Goal: Check status

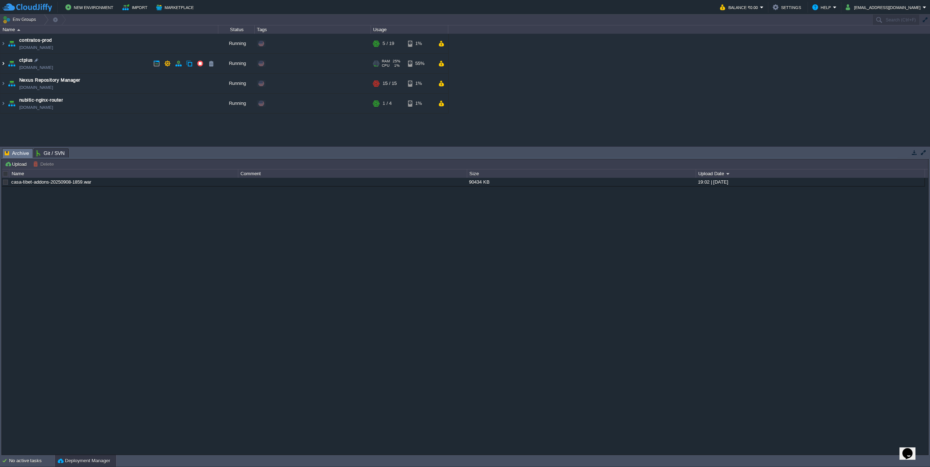
click at [4, 67] on img at bounding box center [3, 64] width 6 height 20
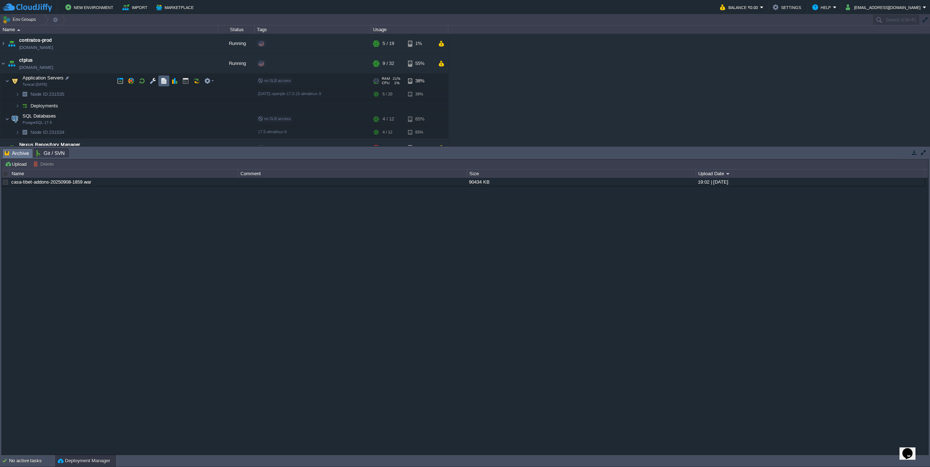
click at [159, 81] on td at bounding box center [163, 81] width 11 height 11
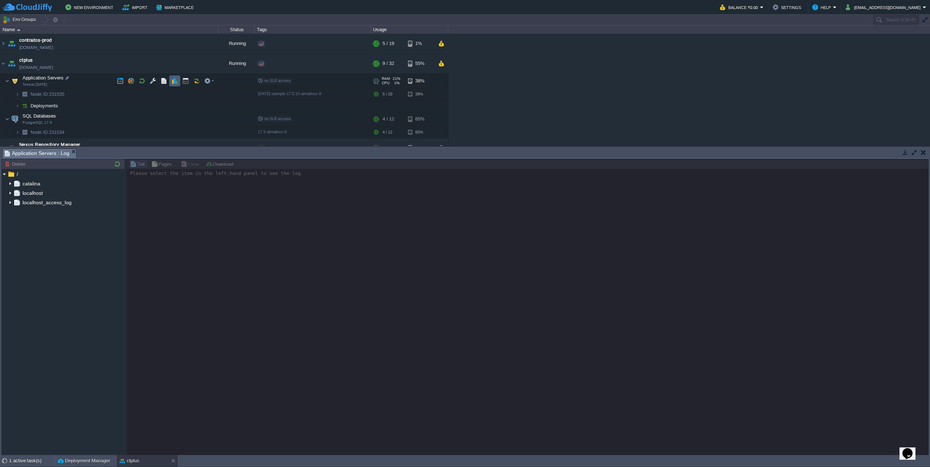
click at [170, 82] on td at bounding box center [174, 81] width 11 height 11
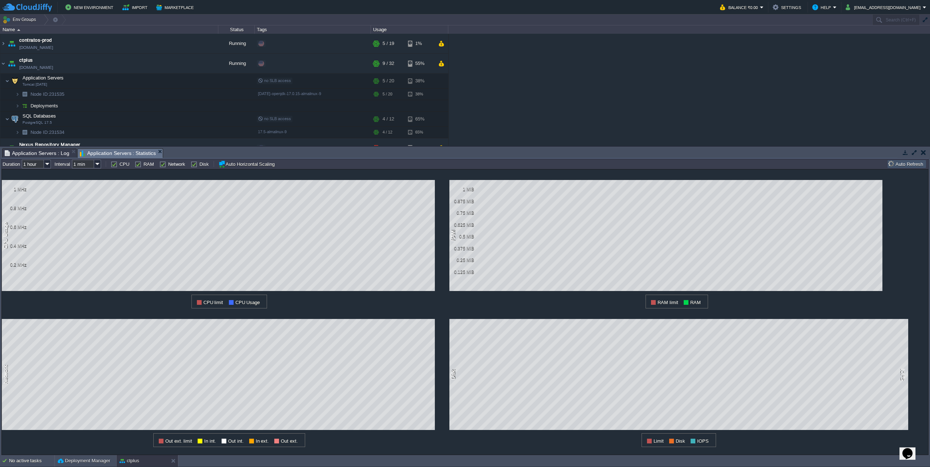
click at [45, 155] on span "Application Servers : Log" at bounding box center [37, 153] width 65 height 9
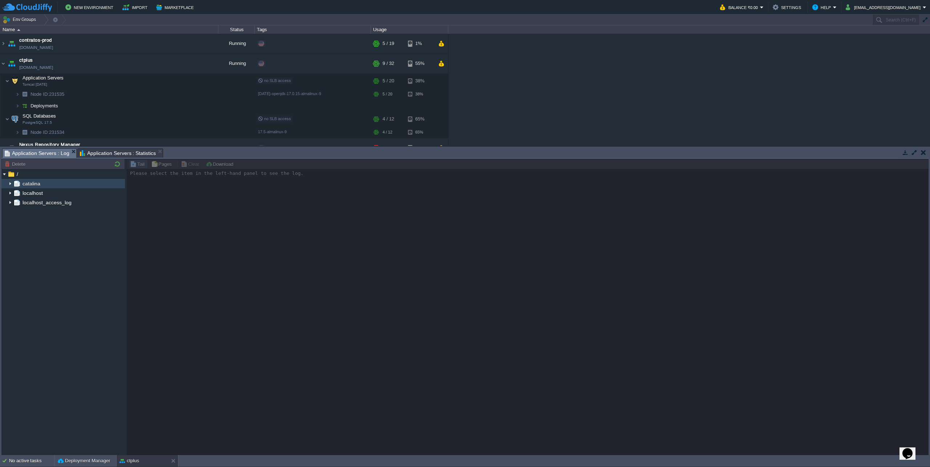
click at [10, 185] on img at bounding box center [10, 183] width 6 height 9
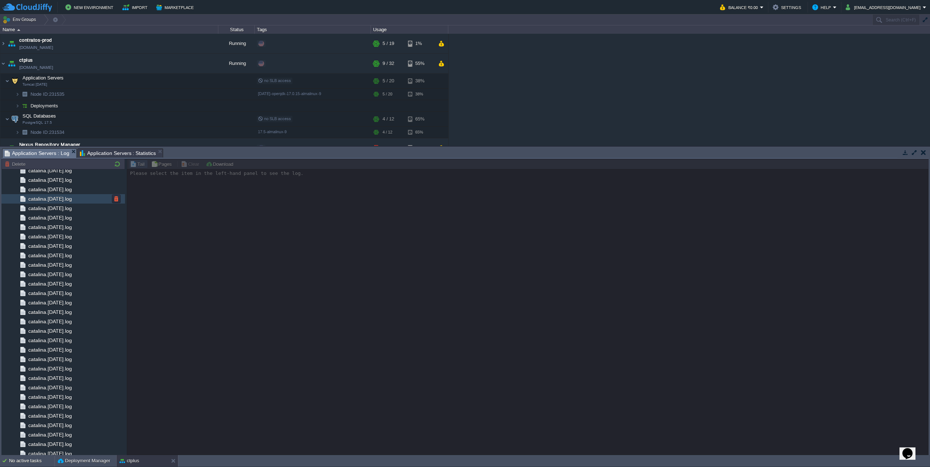
scroll to position [488, 0]
click at [47, 443] on span "catalina.out" at bounding box center [41, 442] width 29 height 7
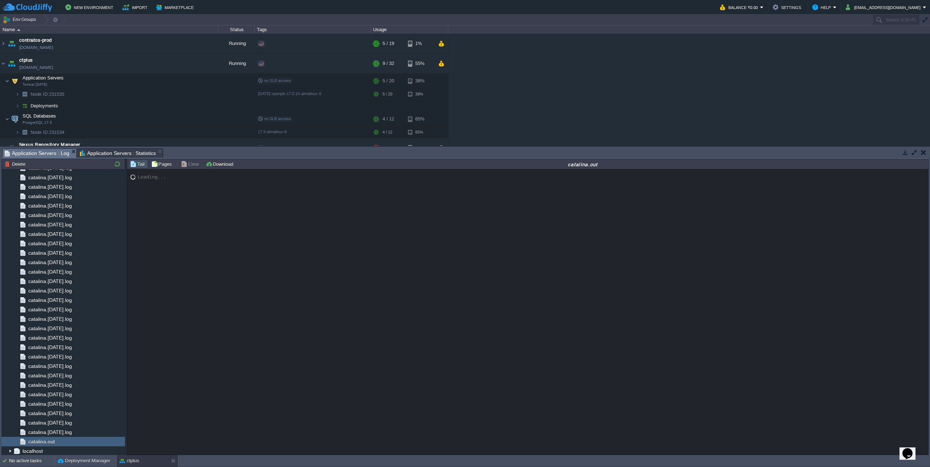
click at [116, 156] on span "Application Servers : Statistics" at bounding box center [118, 153] width 76 height 9
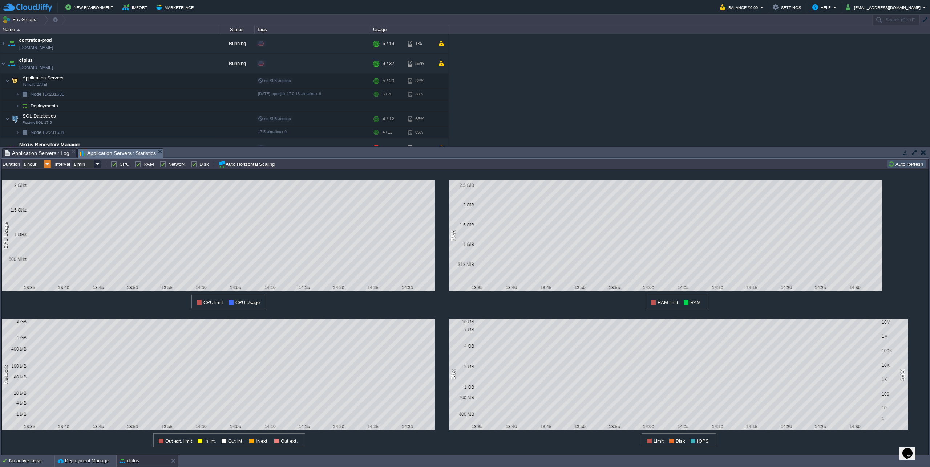
click at [48, 166] on img at bounding box center [47, 164] width 7 height 9
click at [33, 210] on div "1 week" at bounding box center [37, 210] width 28 height 9
type input "1 week"
type input "1 hour"
click at [50, 164] on img at bounding box center [47, 164] width 7 height 9
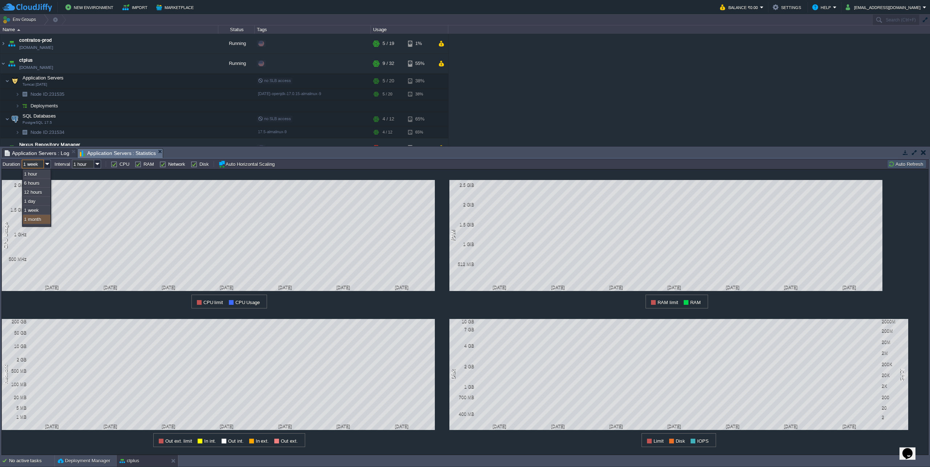
click at [38, 221] on div "1 month" at bounding box center [37, 219] width 28 height 9
click at [50, 166] on img at bounding box center [47, 164] width 7 height 9
click at [41, 178] on div "1 hour" at bounding box center [37, 174] width 28 height 9
type input "1 hour"
type input "1 min"
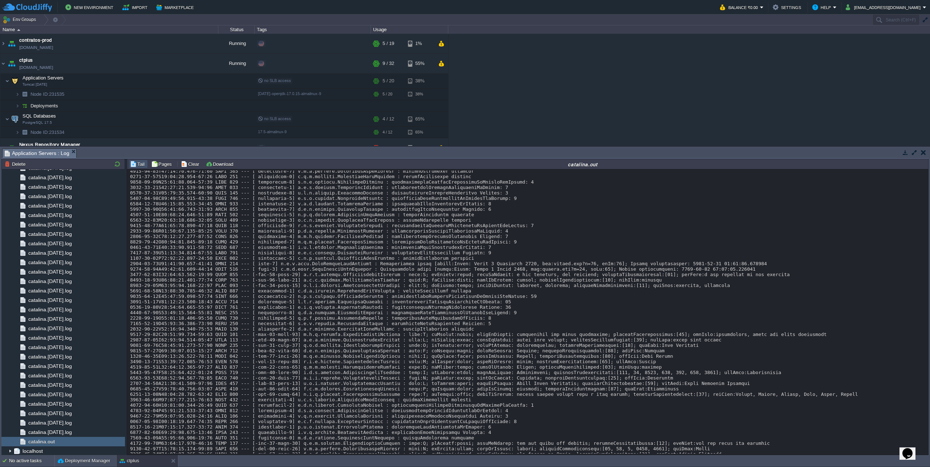
scroll to position [463, 0]
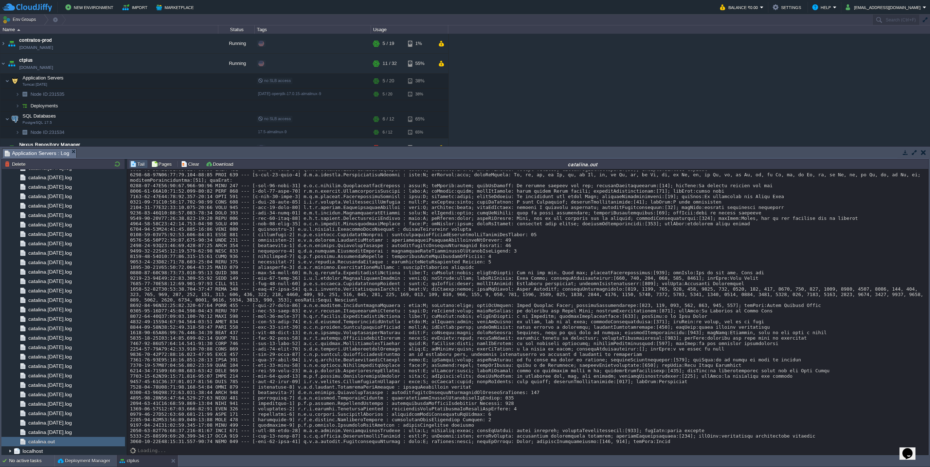
scroll to position [6518, 0]
